Goal: Task Accomplishment & Management: Use online tool/utility

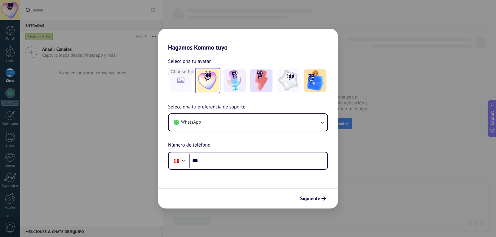
click at [213, 87] on img at bounding box center [208, 80] width 22 height 22
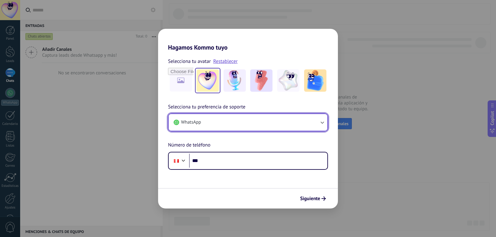
click at [313, 122] on button "WhatsApp" at bounding box center [248, 122] width 159 height 17
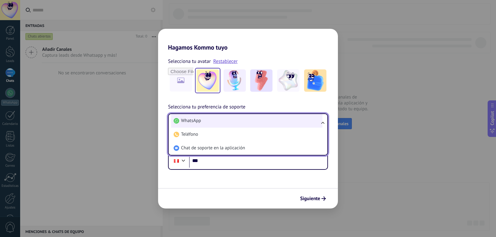
click at [234, 122] on li "WhatsApp" at bounding box center [246, 121] width 151 height 14
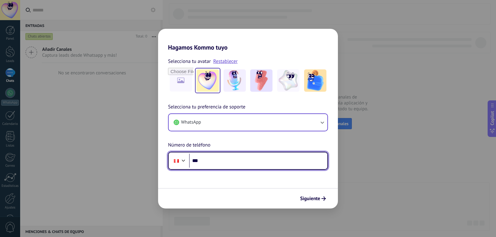
click at [219, 162] on input "***" at bounding box center [258, 161] width 138 height 14
type input "**********"
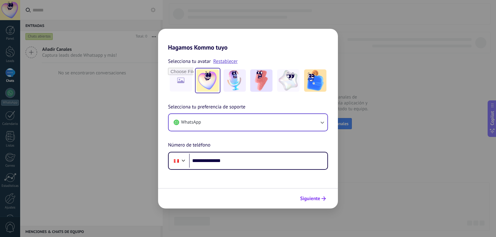
click at [309, 199] on span "Siguiente" at bounding box center [310, 199] width 20 height 4
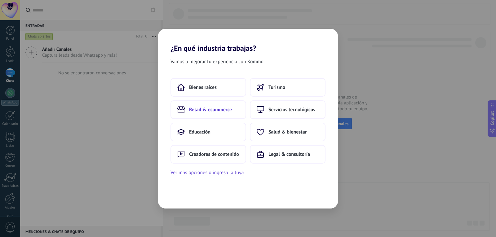
click at [219, 110] on span "Retail & ecommerce" at bounding box center [210, 110] width 43 height 6
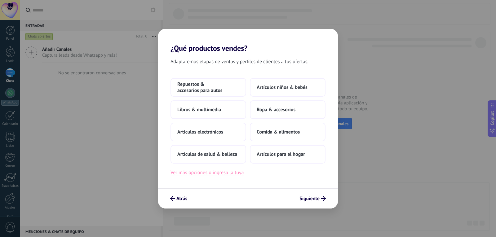
click at [208, 175] on button "Ver más opciones o ingresa la tuya" at bounding box center [206, 173] width 73 height 8
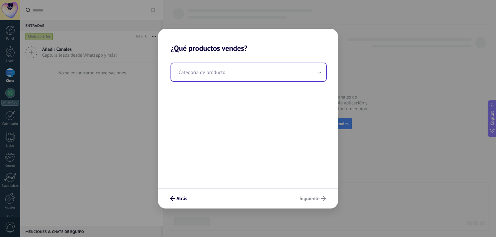
click at [207, 73] on input "text" at bounding box center [248, 72] width 155 height 18
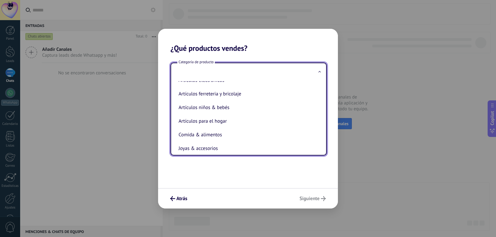
scroll to position [45, 0]
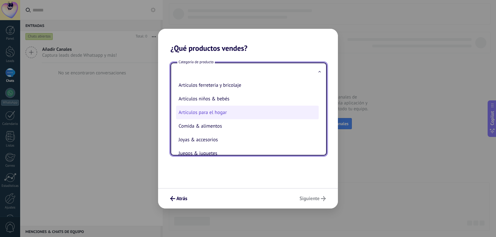
click at [226, 112] on li "Artículos para el hogar" at bounding box center [247, 113] width 143 height 14
type input "**********"
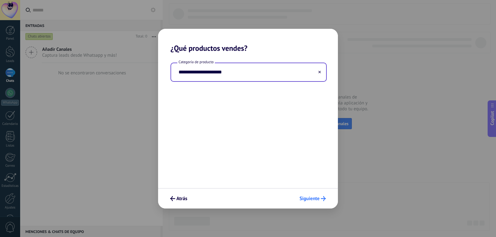
click at [312, 199] on span "Siguiente" at bounding box center [309, 199] width 20 height 4
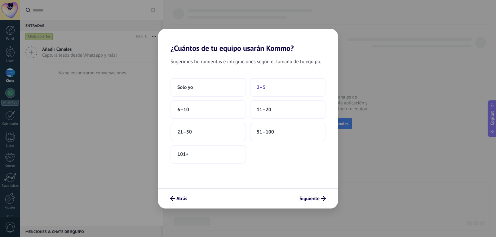
click at [264, 90] on span "2–5" at bounding box center [261, 87] width 9 height 6
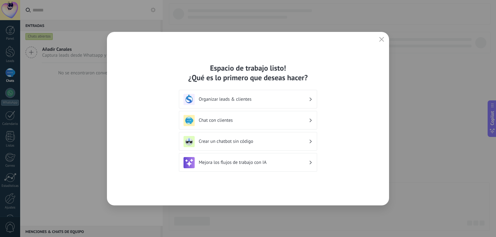
click at [281, 164] on h3 "Mejora los flujos de trabajo con IA" at bounding box center [254, 163] width 110 height 6
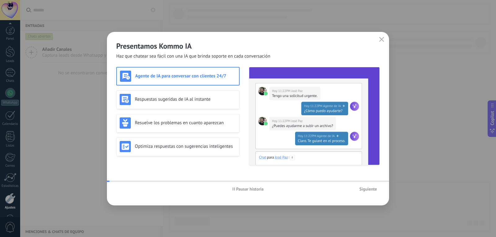
scroll to position [21, 0]
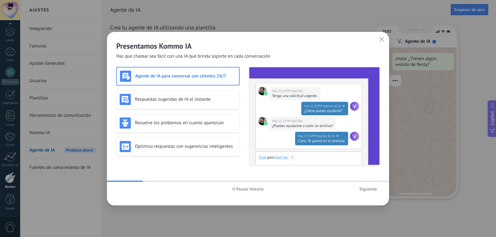
click at [365, 188] on span "Siguiente" at bounding box center [368, 189] width 18 height 4
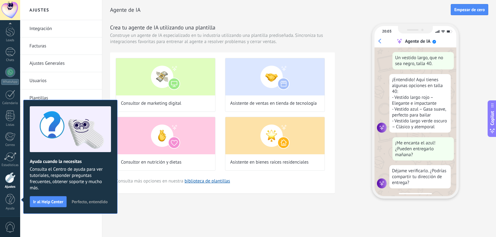
click at [96, 201] on span "Perfecto, entendido" at bounding box center [90, 202] width 36 height 4
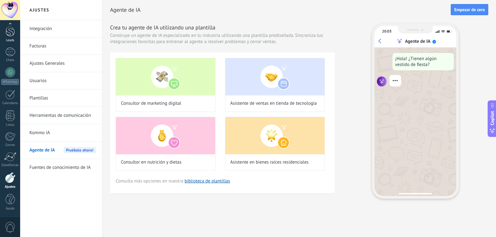
click at [9, 29] on div at bounding box center [10, 30] width 9 height 11
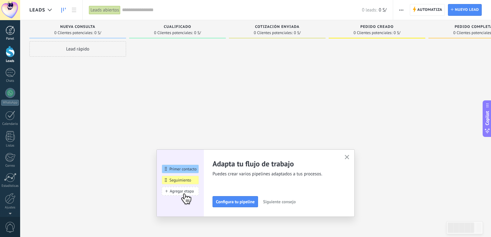
click at [13, 30] on div at bounding box center [10, 30] width 9 height 9
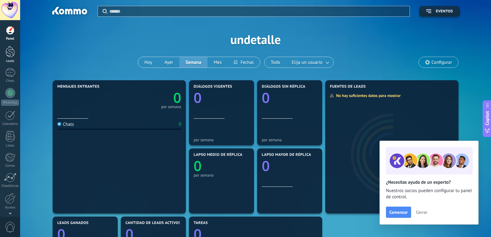
click at [13, 53] on div at bounding box center [10, 51] width 9 height 11
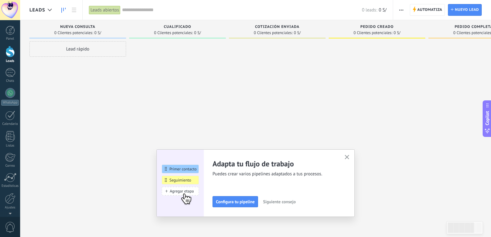
click at [350, 158] on use "button" at bounding box center [347, 157] width 5 height 5
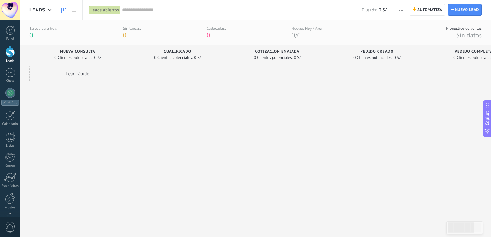
click at [79, 77] on div "Lead rápido" at bounding box center [77, 73] width 97 height 15
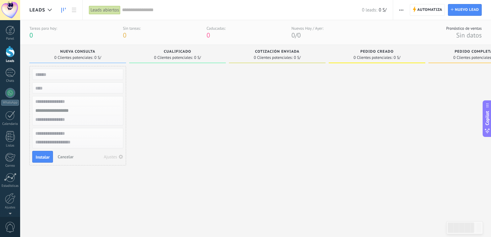
click at [69, 76] on input "text" at bounding box center [77, 74] width 91 height 9
type input "******"
click at [61, 87] on input "numeric" at bounding box center [77, 88] width 91 height 9
click at [74, 105] on input "text" at bounding box center [77, 101] width 91 height 9
click at [72, 124] on input "text" at bounding box center [77, 119] width 91 height 9
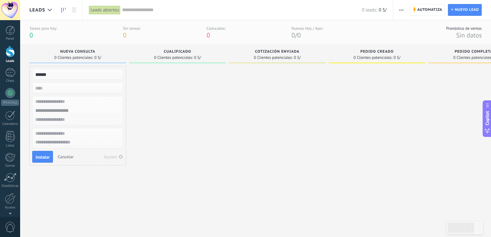
click at [72, 134] on input "text" at bounding box center [77, 133] width 91 height 9
click at [47, 158] on span "Instalar" at bounding box center [43, 157] width 14 height 4
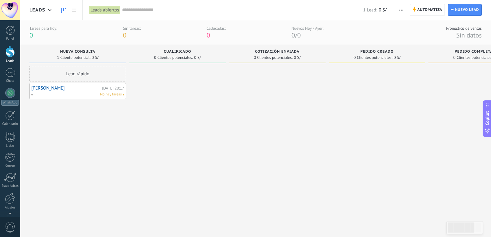
click at [180, 56] on span "0 Clientes potenciales:" at bounding box center [173, 58] width 39 height 4
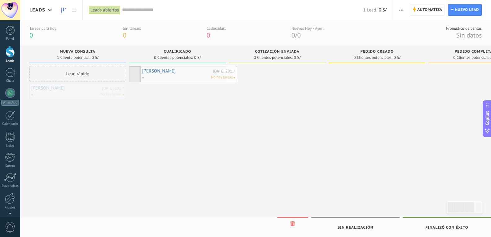
drag, startPoint x: 104, startPoint y: 93, endPoint x: 214, endPoint y: 76, distance: 111.7
drag, startPoint x: 183, startPoint y: 78, endPoint x: 291, endPoint y: 79, distance: 108.2
drag, startPoint x: 277, startPoint y: 76, endPoint x: 389, endPoint y: 73, distance: 112.6
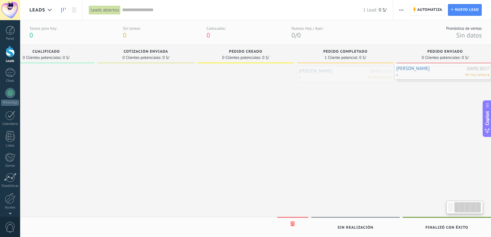
scroll to position [0, 143]
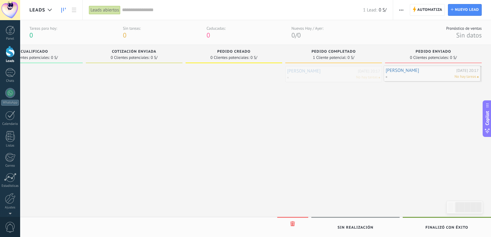
drag, startPoint x: 382, startPoint y: 79, endPoint x: 440, endPoint y: 78, distance: 57.7
drag, startPoint x: 413, startPoint y: 75, endPoint x: 327, endPoint y: 76, distance: 85.6
drag, startPoint x: 339, startPoint y: 76, endPoint x: 251, endPoint y: 73, distance: 87.4
drag, startPoint x: 245, startPoint y: 77, endPoint x: 159, endPoint y: 78, distance: 85.2
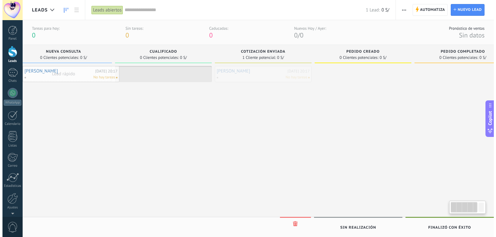
scroll to position [0, 0]
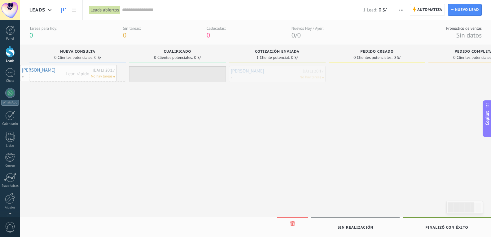
drag, startPoint x: 142, startPoint y: 75, endPoint x: 75, endPoint y: 74, distance: 67.3
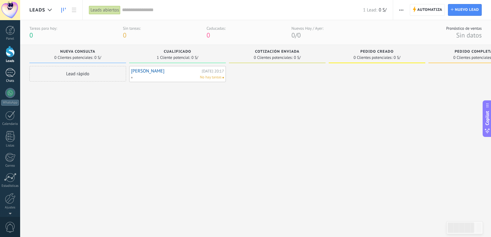
click at [14, 74] on div at bounding box center [10, 72] width 10 height 9
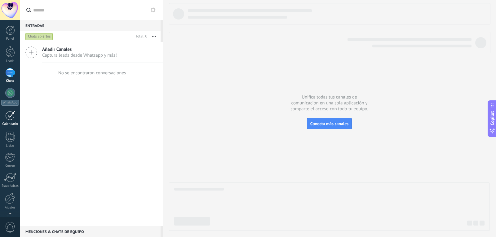
click at [11, 119] on div at bounding box center [10, 116] width 10 height 10
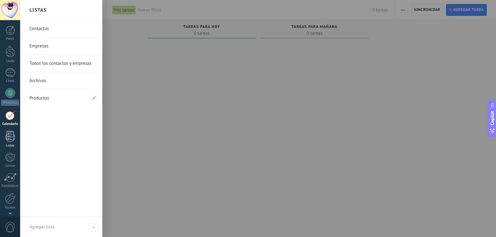
click at [12, 137] on div at bounding box center [10, 136] width 9 height 11
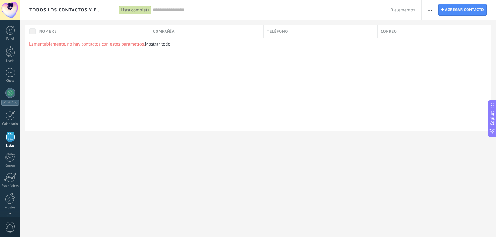
scroll to position [16, 0]
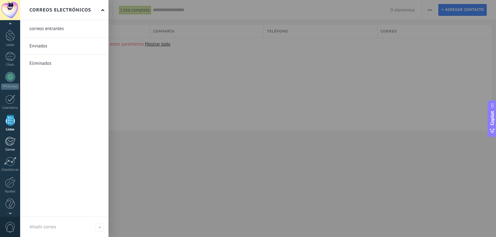
click at [13, 144] on div at bounding box center [10, 141] width 10 height 9
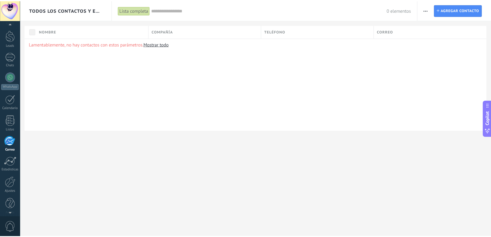
scroll to position [21, 0]
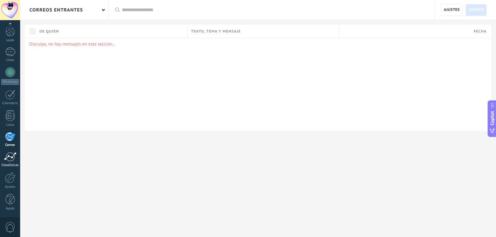
click at [13, 159] on div at bounding box center [10, 156] width 12 height 9
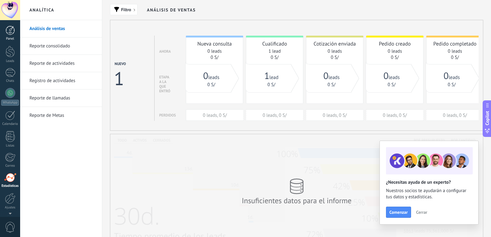
click at [15, 31] on link "Panel" at bounding box center [10, 33] width 20 height 15
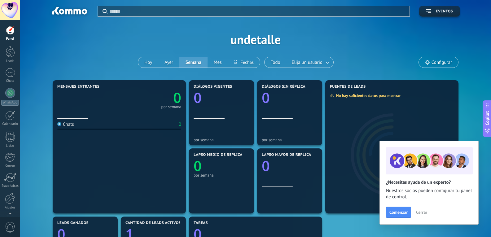
click at [146, 11] on input "text" at bounding box center [257, 11] width 297 height 7
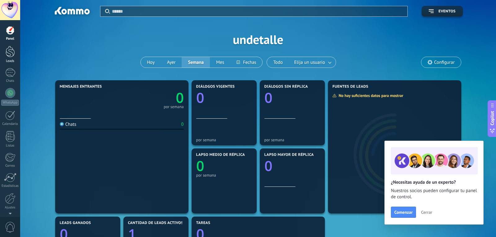
click at [11, 56] on div at bounding box center [10, 51] width 9 height 11
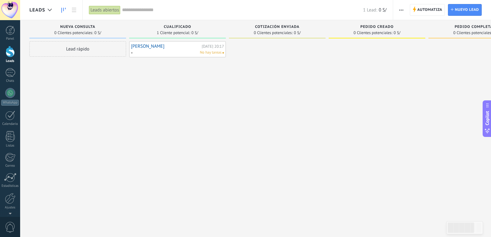
click at [82, 50] on div "Lead rápido" at bounding box center [77, 48] width 97 height 15
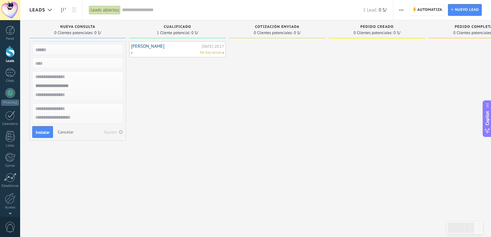
click at [108, 131] on div "Ajustes" at bounding box center [110, 132] width 13 height 4
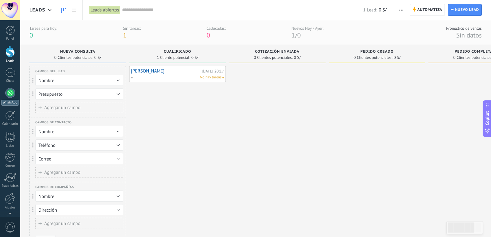
click at [11, 94] on div at bounding box center [10, 93] width 10 height 10
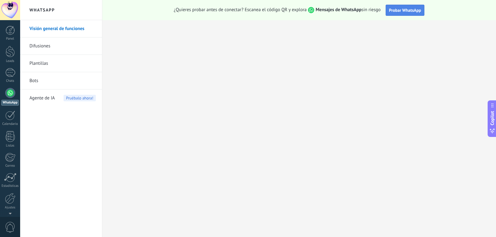
click at [407, 13] on button "Probar WhatsApp" at bounding box center [405, 10] width 39 height 11
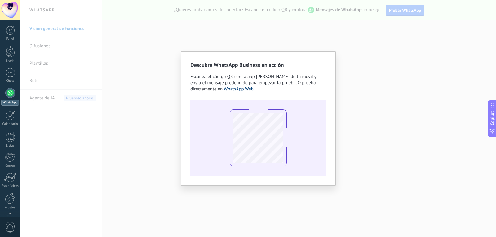
click at [245, 90] on link "WhatsApp Web" at bounding box center [239, 89] width 30 height 6
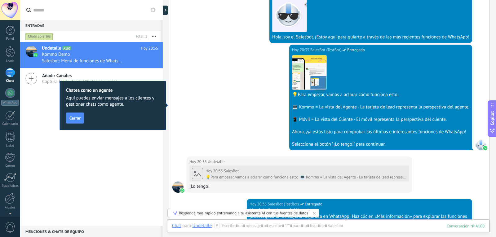
scroll to position [196, 0]
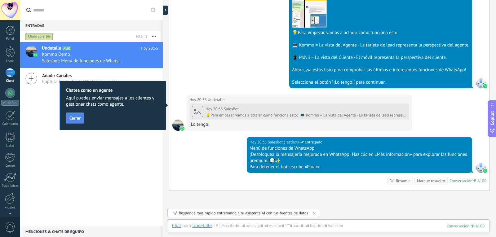
click at [78, 119] on span "Cerrar" at bounding box center [74, 118] width 11 height 4
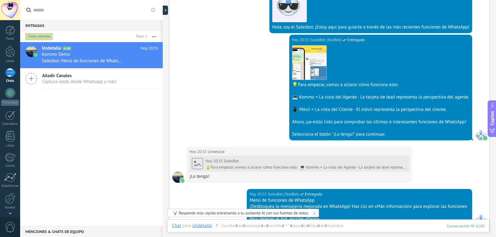
scroll to position [103, 0]
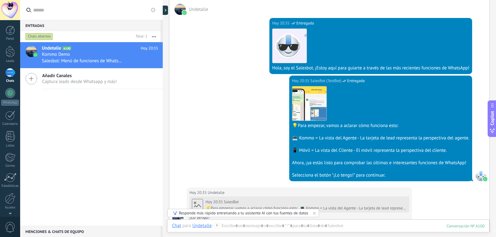
click at [86, 82] on span "Captura leads desde Whatsapp y más!" at bounding box center [79, 82] width 75 height 6
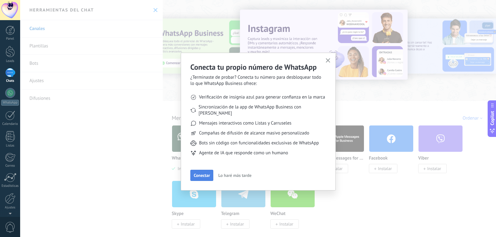
click at [206, 173] on span "Conectar" at bounding box center [202, 175] width 16 height 4
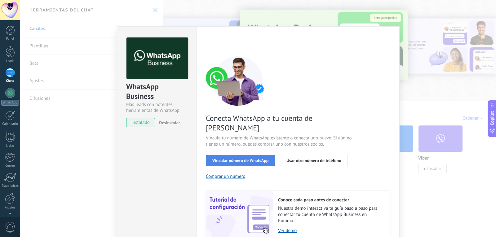
click at [264, 158] on span "Vincular número de WhatsApp" at bounding box center [240, 160] width 56 height 4
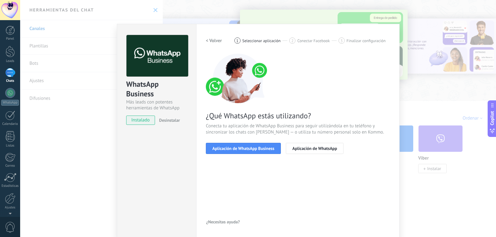
scroll to position [3, 0]
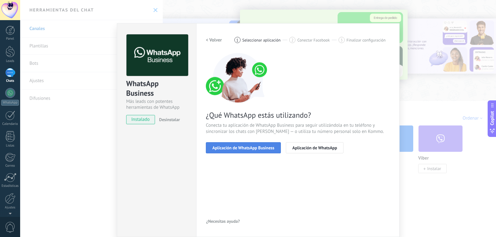
click at [243, 150] on span "Aplicación de WhatsApp Business" at bounding box center [243, 148] width 62 height 4
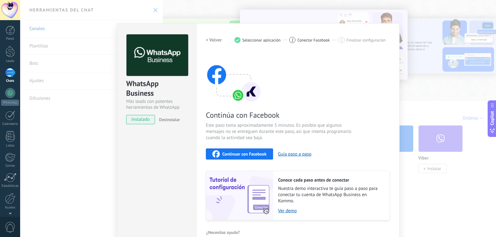
scroll to position [14, 0]
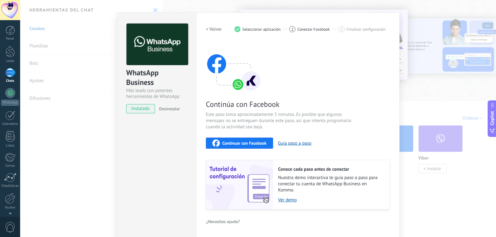
click at [152, 9] on div "WhatsApp Business Más leads con potentes herramientas de WhatsApp instalado Des…" at bounding box center [258, 118] width 476 height 237
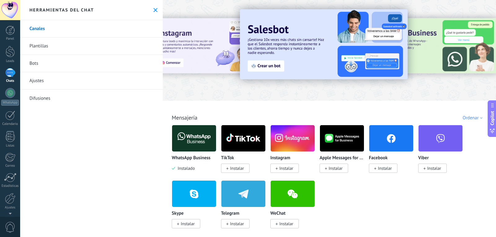
scroll to position [0, 0]
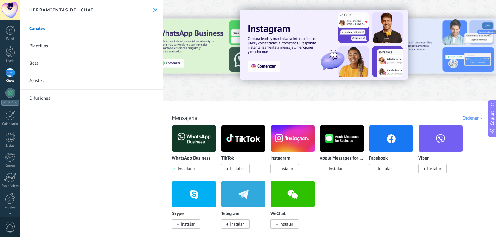
click at [154, 10] on icon at bounding box center [155, 10] width 4 height 4
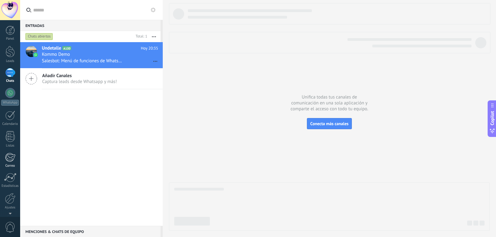
click at [12, 164] on div "Correo" at bounding box center [10, 166] width 18 height 4
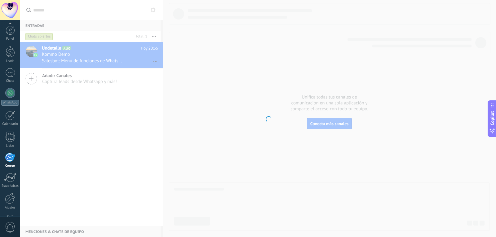
scroll to position [21, 0]
